Goal: Transaction & Acquisition: Purchase product/service

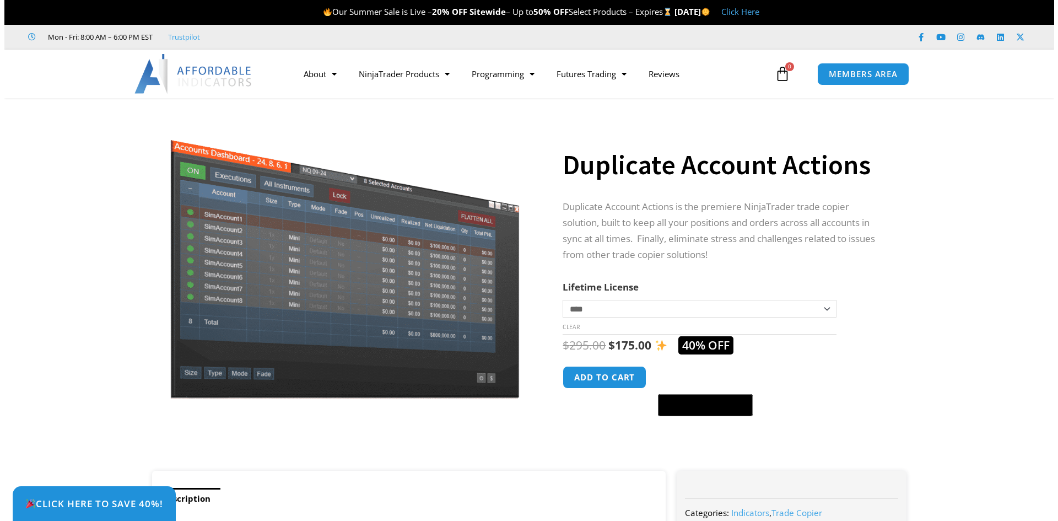
scroll to position [55, 0]
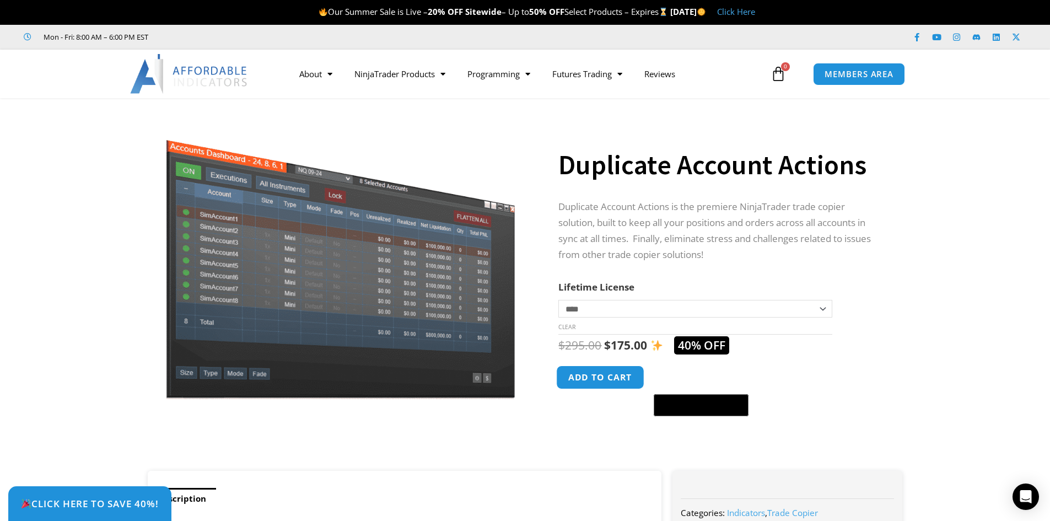
click at [611, 374] on button "Add to cart" at bounding box center [601, 377] width 88 height 24
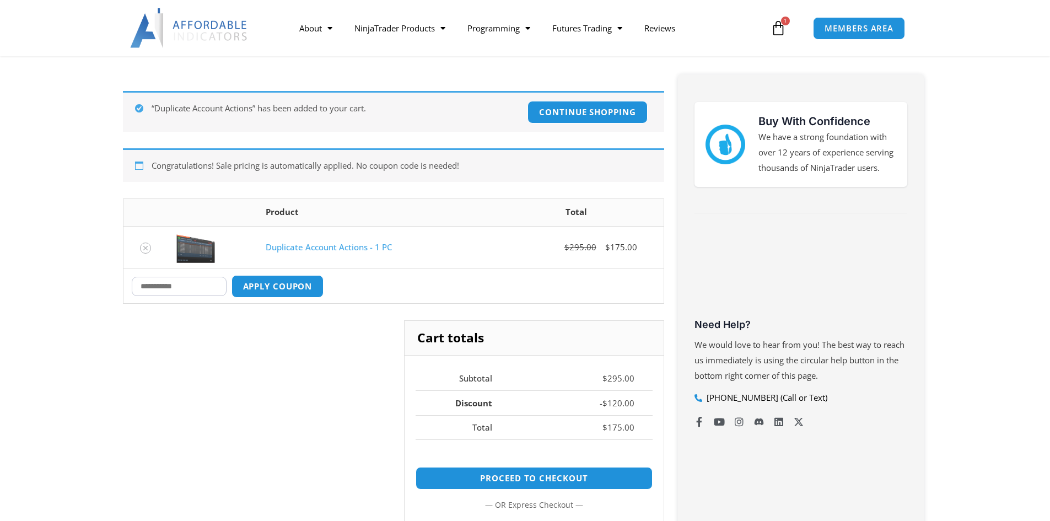
scroll to position [165, 0]
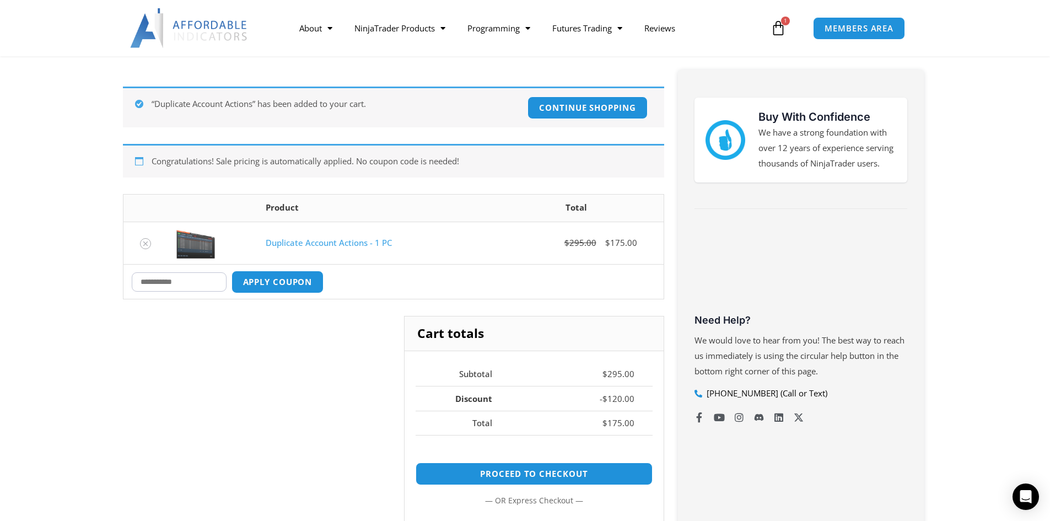
click at [184, 277] on input "Coupon:" at bounding box center [179, 281] width 95 height 19
type input "***"
click at [303, 281] on button "Apply coupon" at bounding box center [277, 282] width 97 height 24
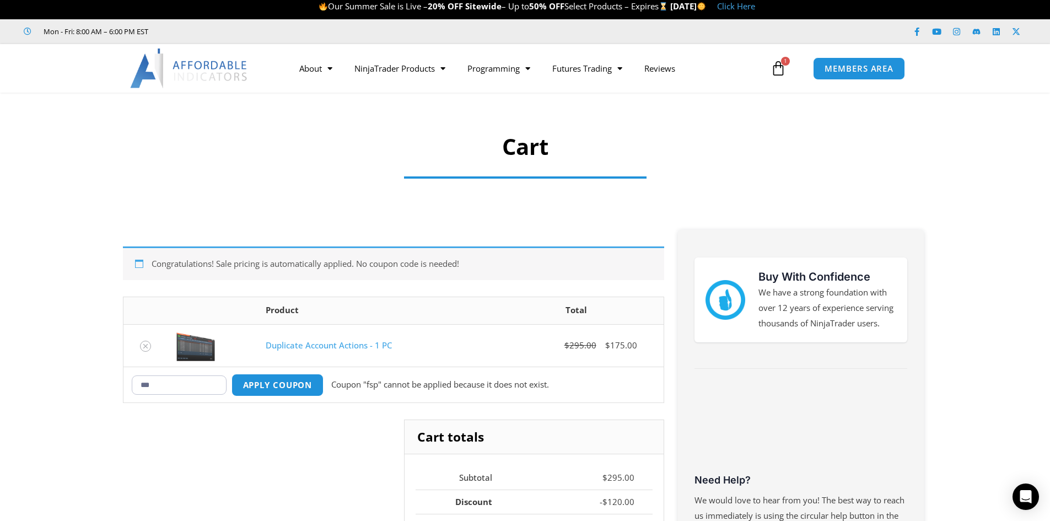
scroll to position [0, 0]
